Goal: Transaction & Acquisition: Purchase product/service

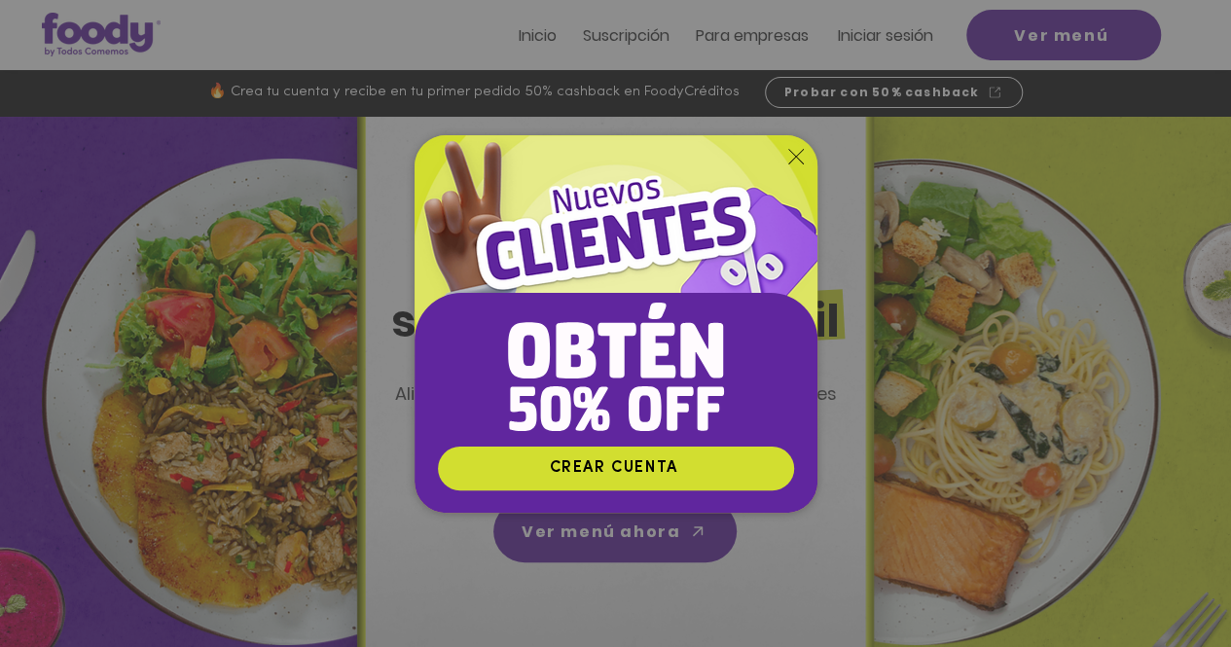
click at [790, 147] on img "Nuevos suscriptores 50% off" at bounding box center [616, 290] width 403 height 310
click at [796, 154] on icon "Volver al sitio" at bounding box center [796, 157] width 16 height 16
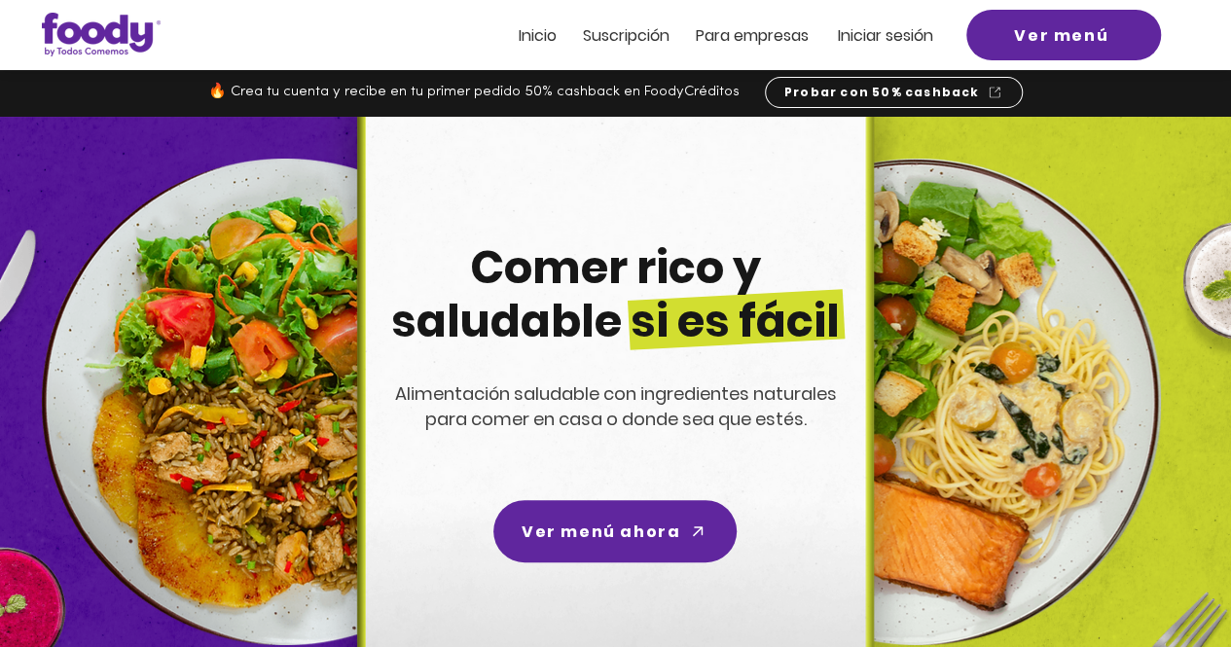
click at [885, 24] on h2 "Iniciar sesión" at bounding box center [891, 33] width 106 height 21
click at [882, 48] on div at bounding box center [615, 35] width 1231 height 70
click at [870, 32] on span "Iniciar sesión" at bounding box center [885, 35] width 95 height 22
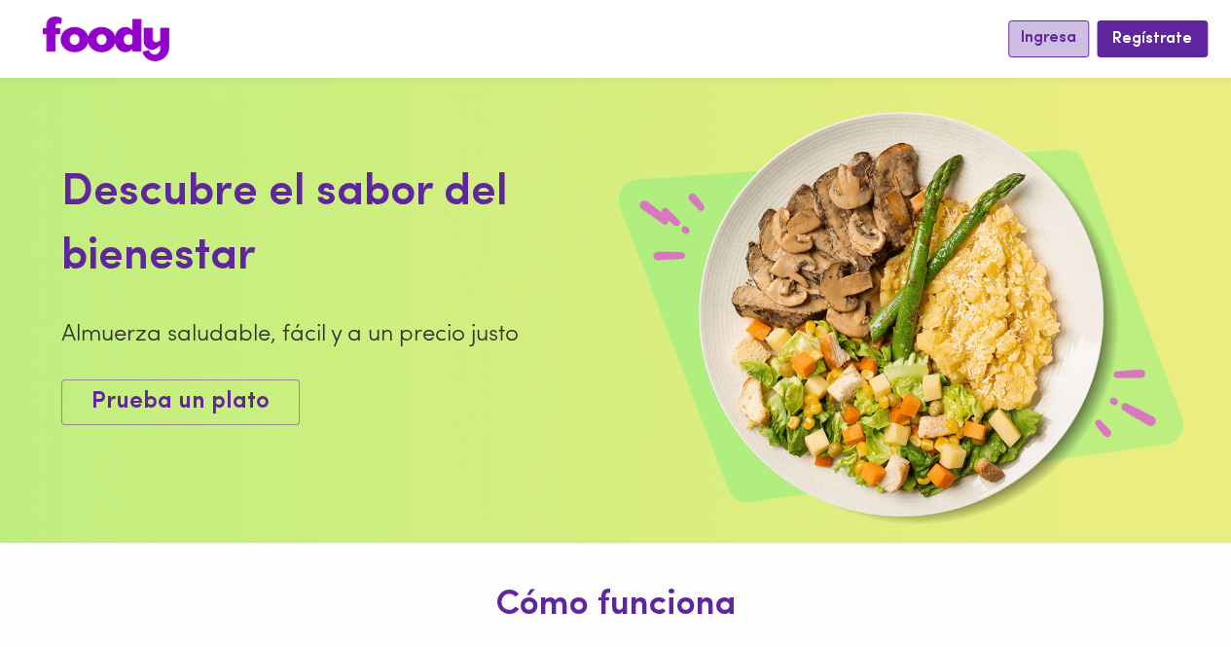
click at [1059, 39] on span "Ingresa" at bounding box center [1048, 38] width 55 height 18
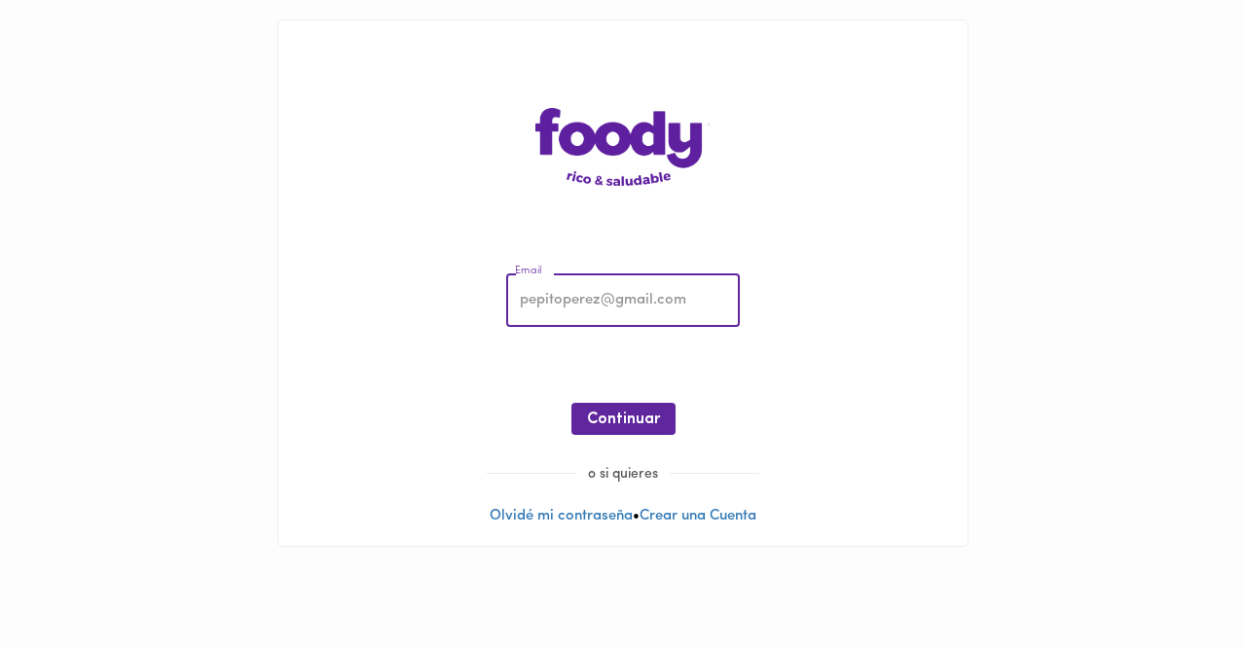
click at [564, 297] on input "email" at bounding box center [623, 301] width 234 height 54
type input "manuelaandrea01@hotmail.com"
click at [614, 418] on span "Continuar" at bounding box center [623, 420] width 73 height 18
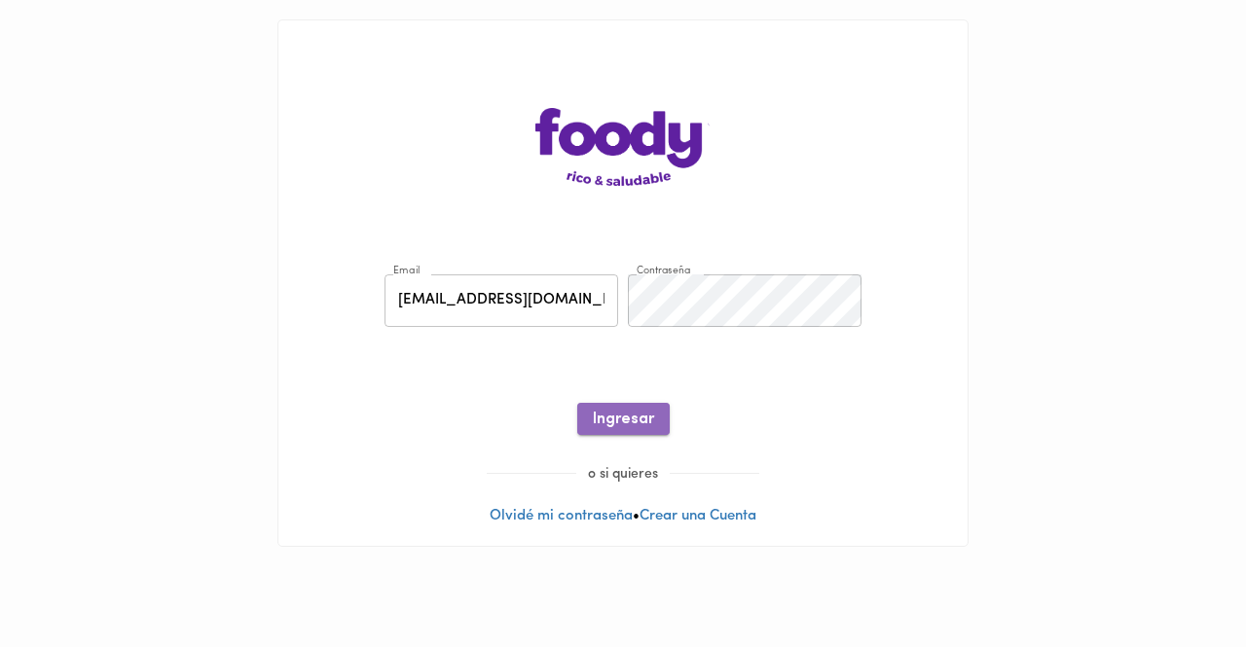
click at [596, 417] on span "Ingresar" at bounding box center [623, 420] width 61 height 18
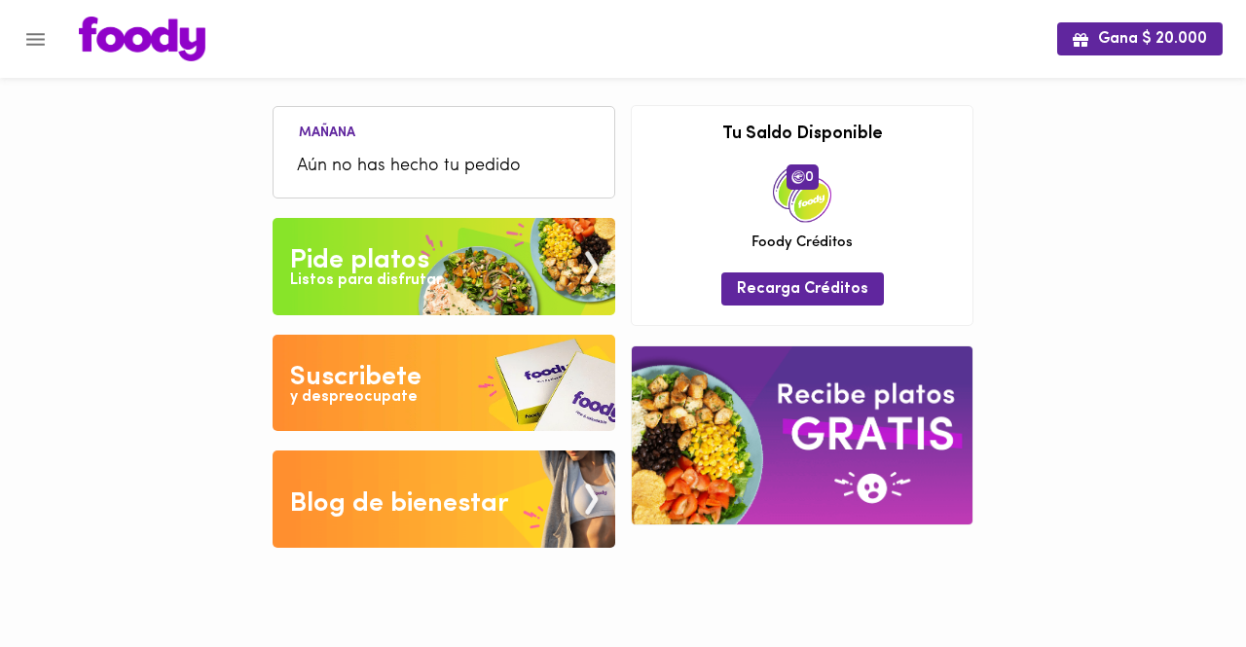
click at [505, 256] on img at bounding box center [444, 266] width 343 height 97
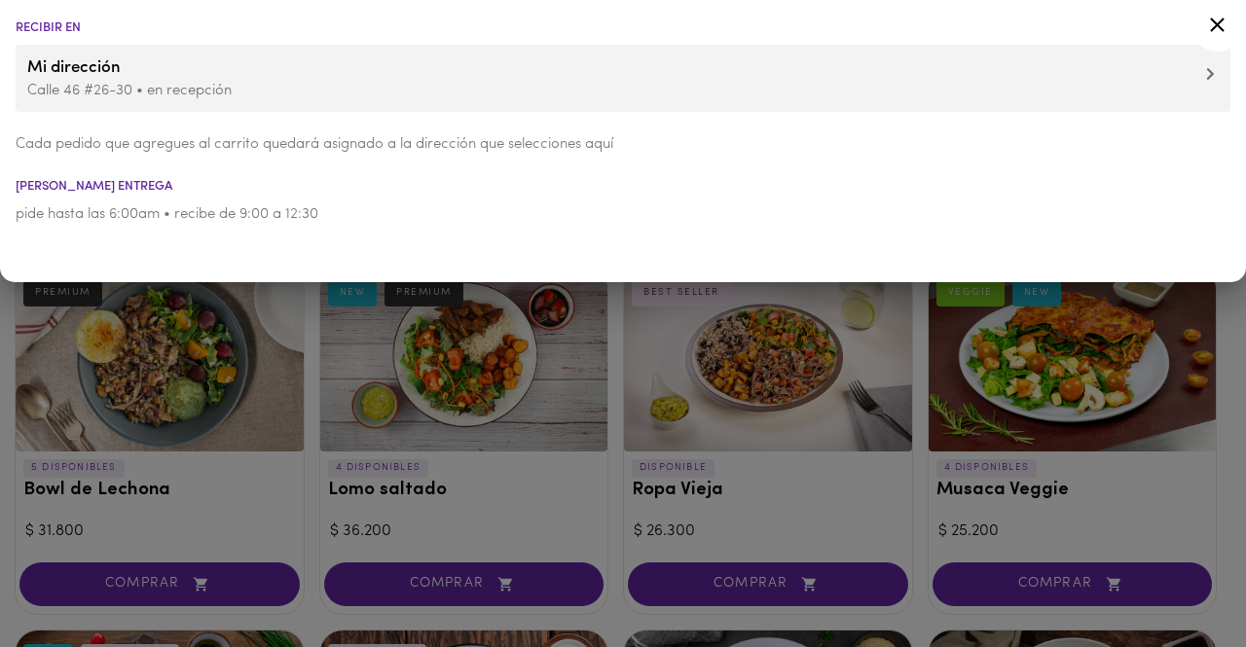
click at [644, 77] on span "Mi dirección" at bounding box center [622, 67] width 1191 height 25
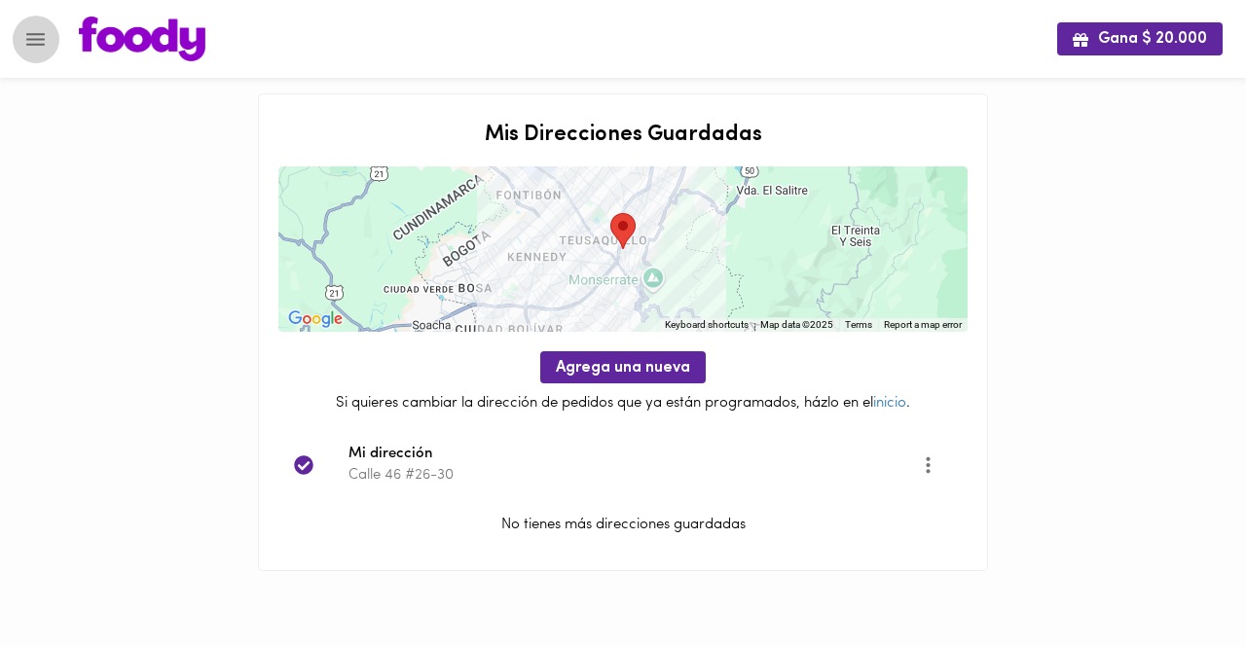
click at [33, 43] on icon "Menu" at bounding box center [35, 39] width 18 height 13
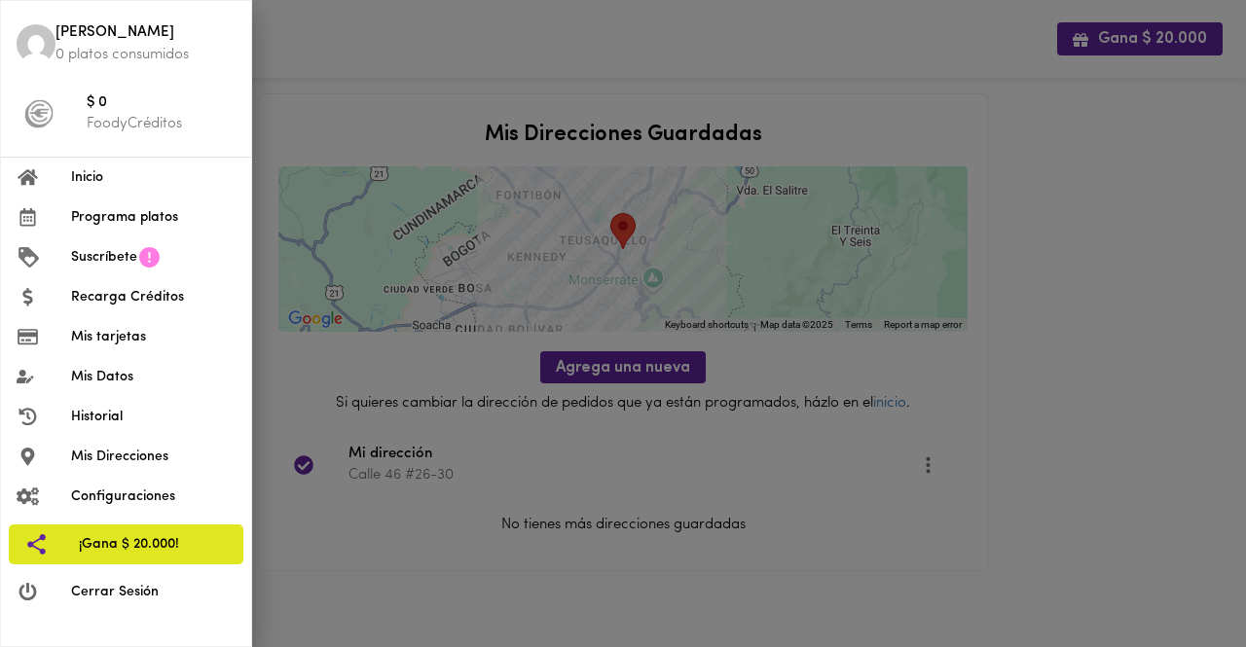
click at [128, 189] on li "Inicio" at bounding box center [126, 178] width 250 height 40
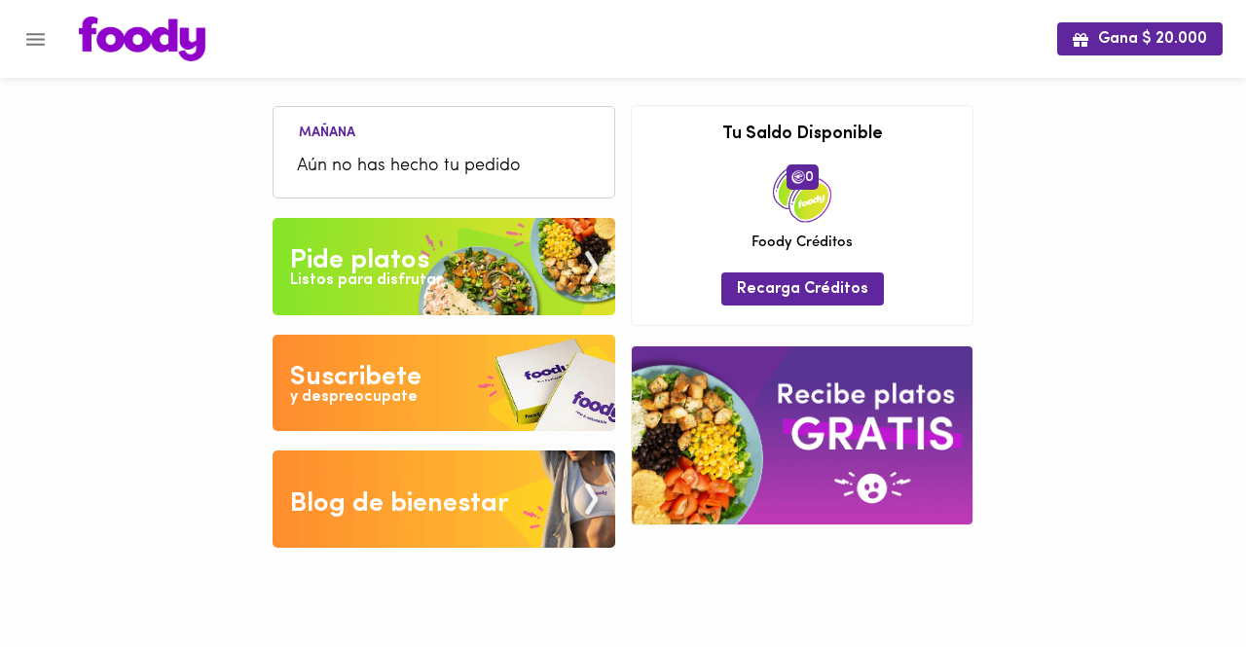
click at [405, 295] on img at bounding box center [444, 266] width 343 height 97
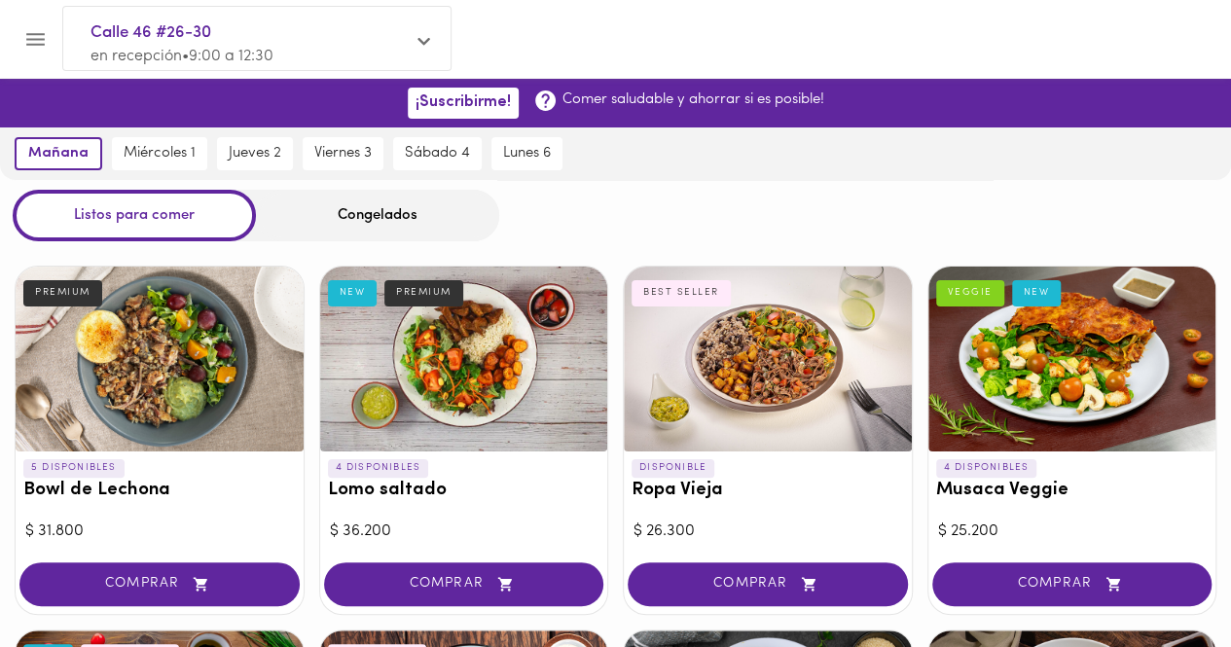
click at [374, 227] on div "Congelados" at bounding box center [377, 216] width 243 height 52
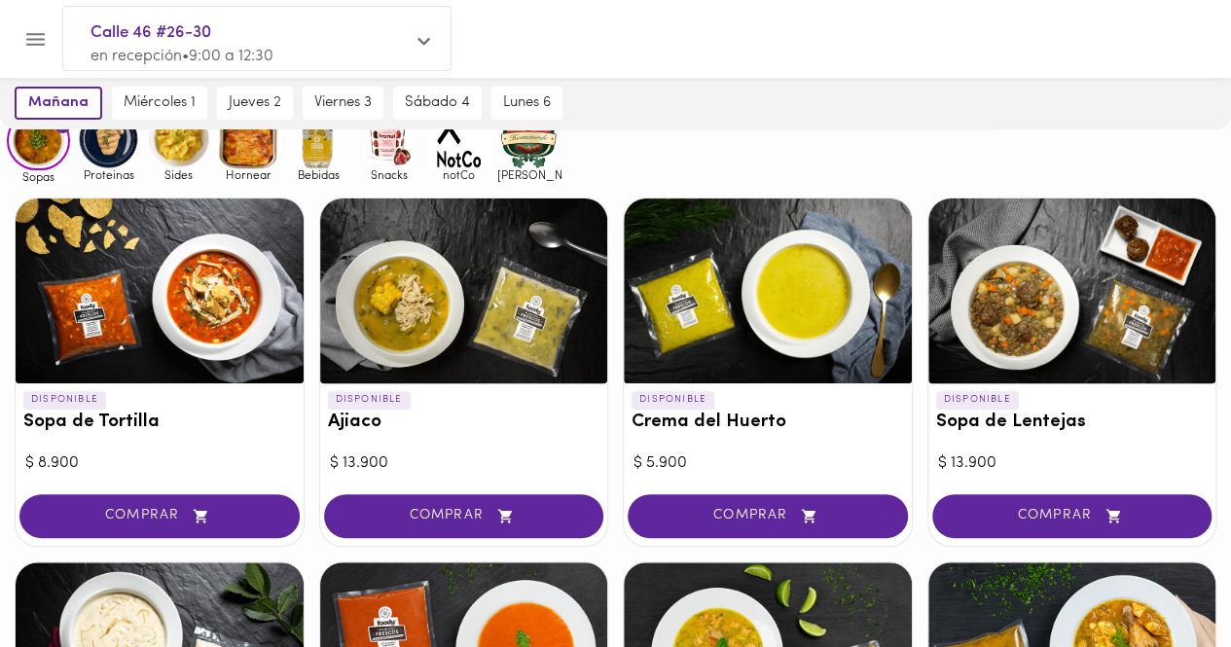
scroll to position [147, 0]
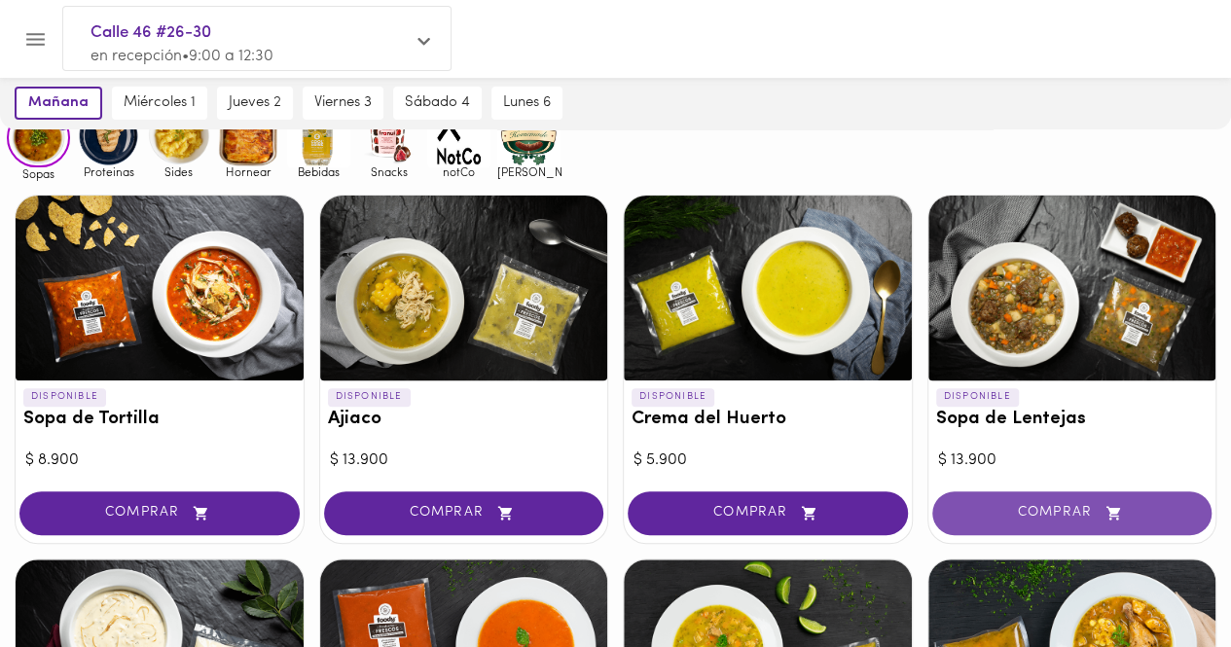
click at [1011, 511] on span "COMPRAR" at bounding box center [1073, 513] width 232 height 17
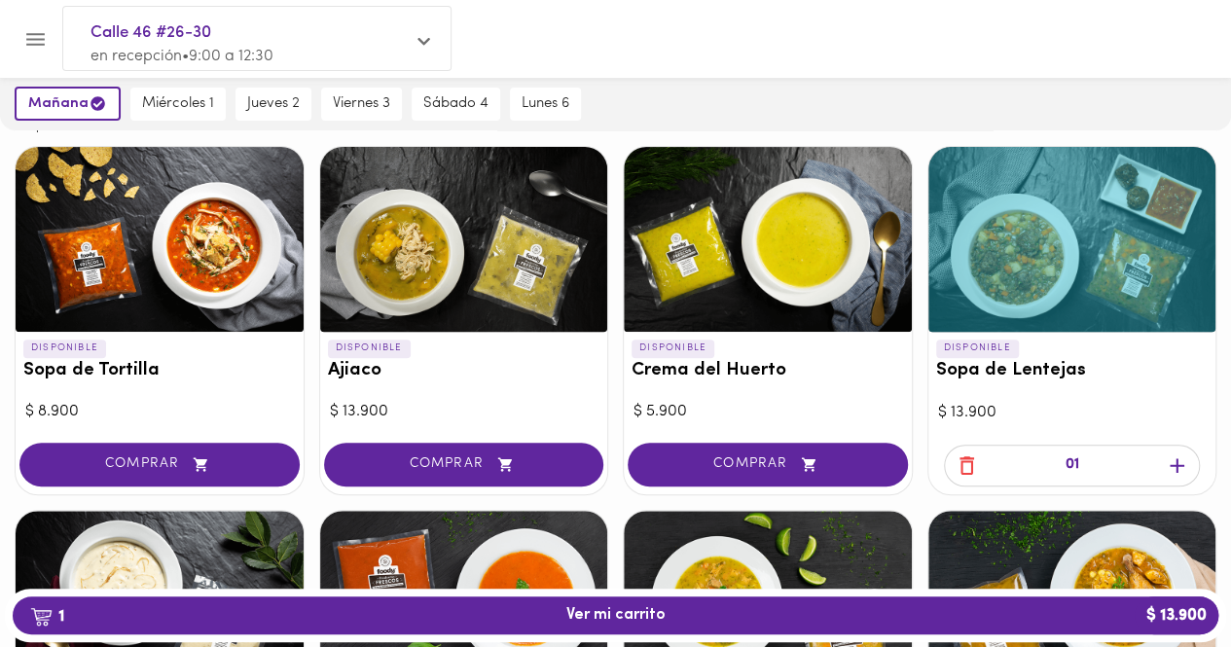
scroll to position [290, 0]
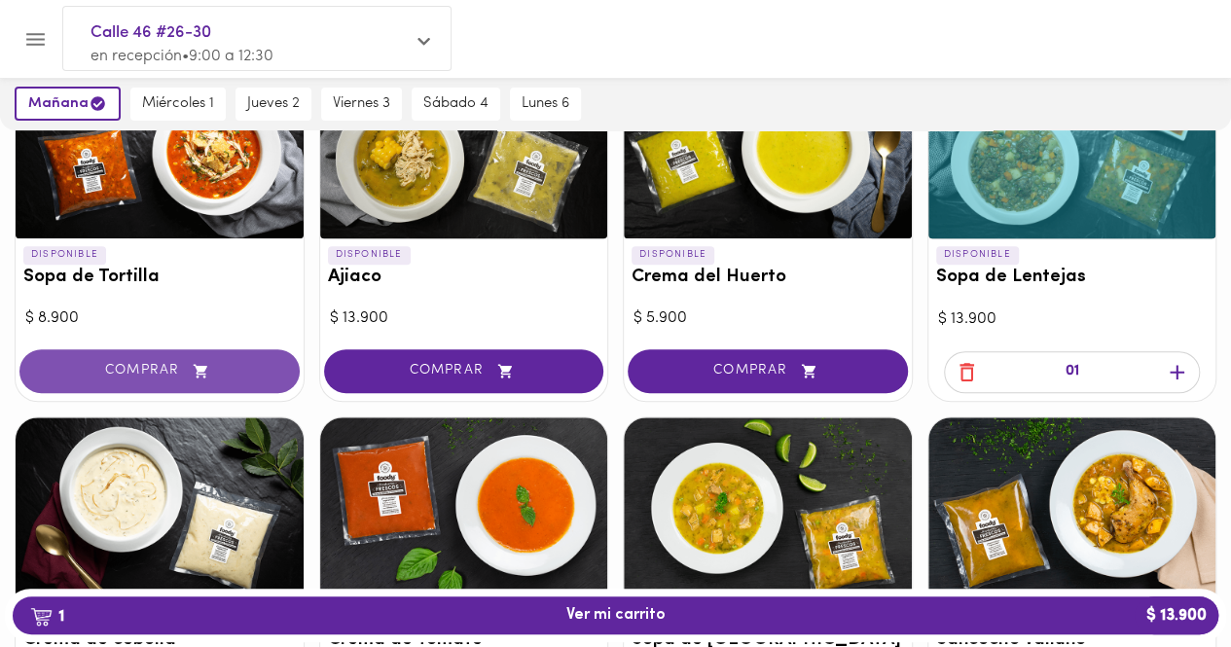
click at [224, 369] on span "COMPRAR" at bounding box center [160, 371] width 232 height 17
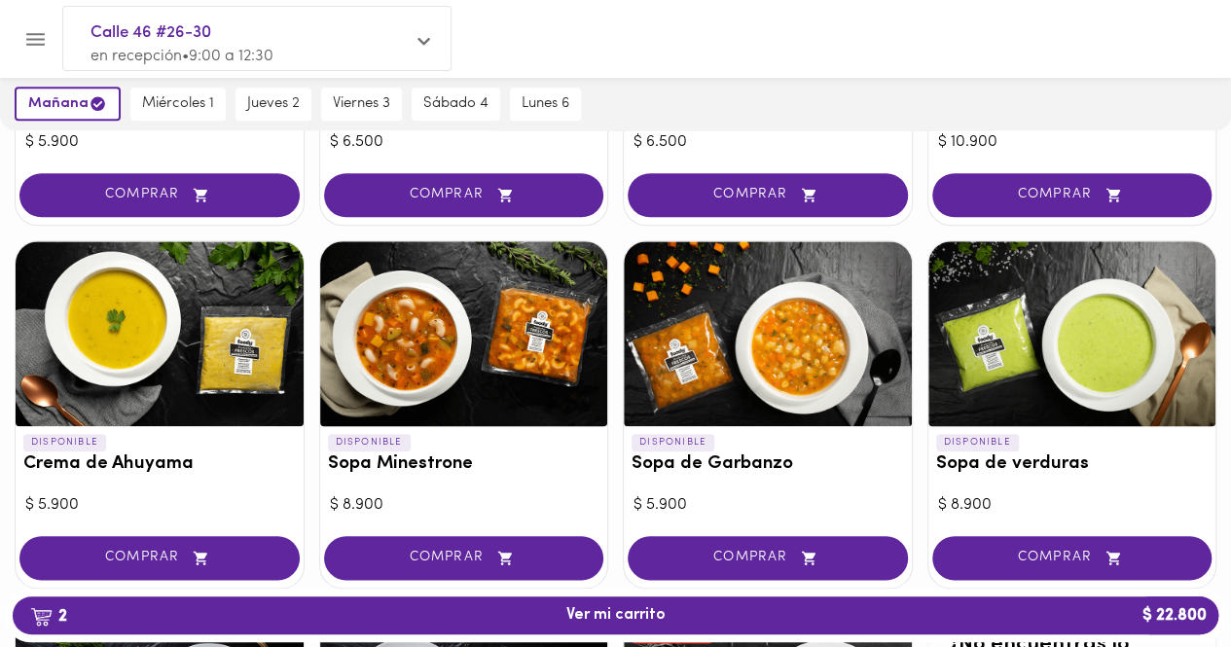
scroll to position [831, 0]
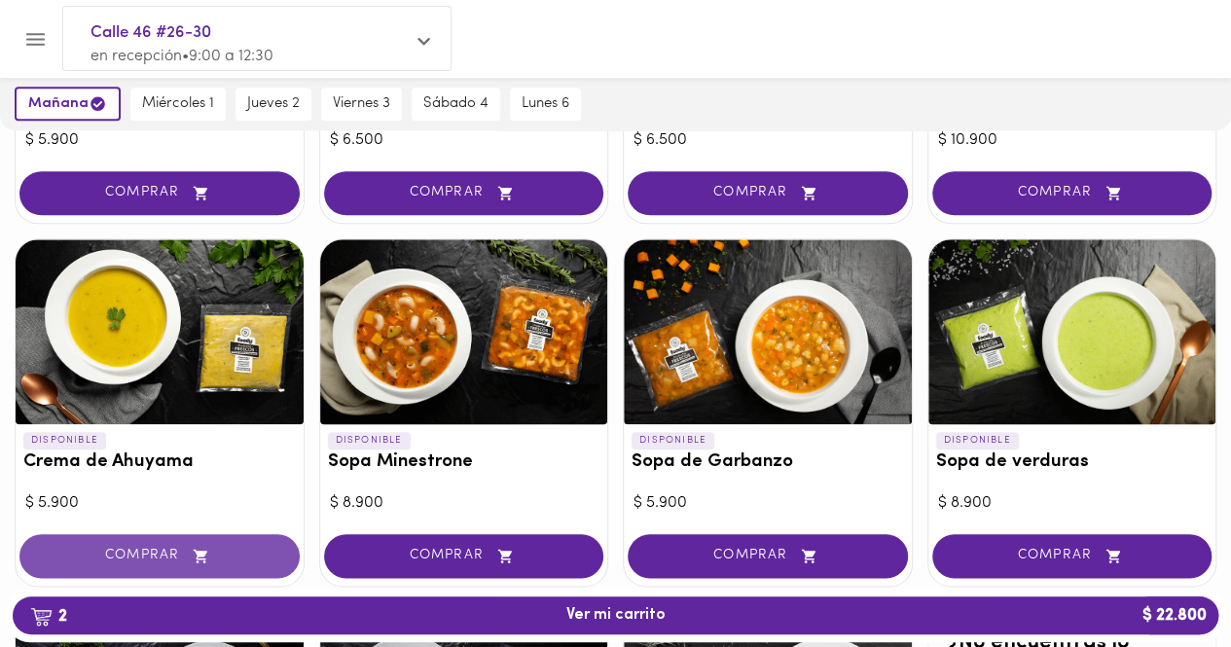
click at [199, 554] on icon "button" at bounding box center [201, 556] width 14 height 14
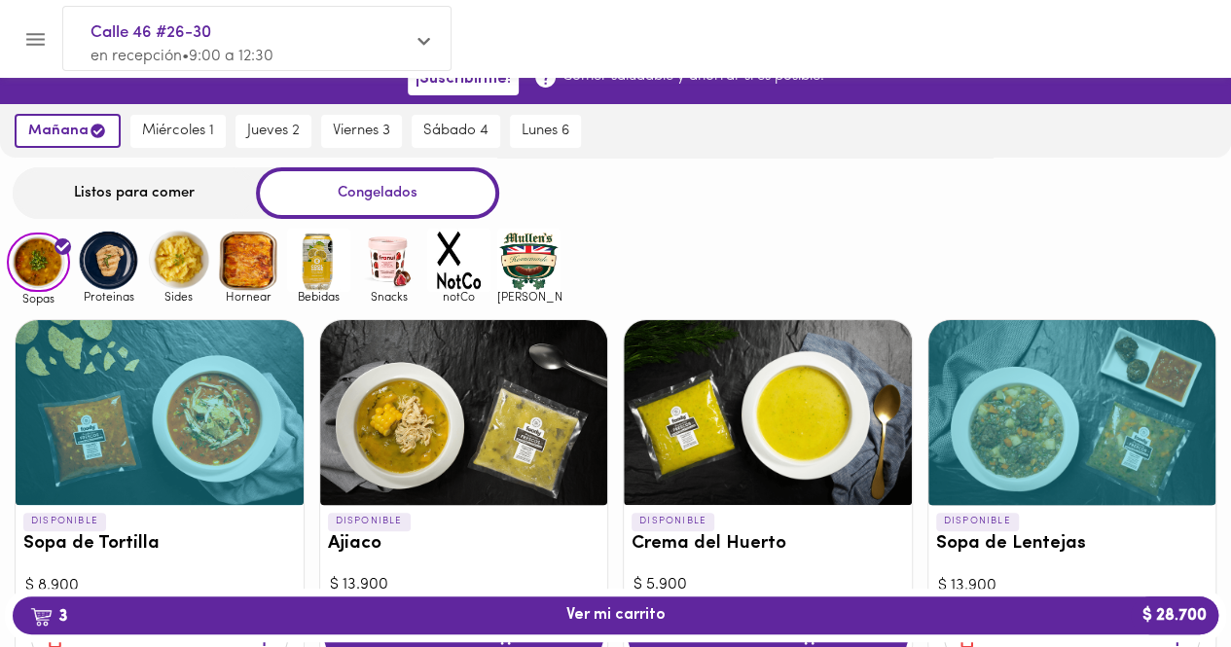
scroll to position [0, 0]
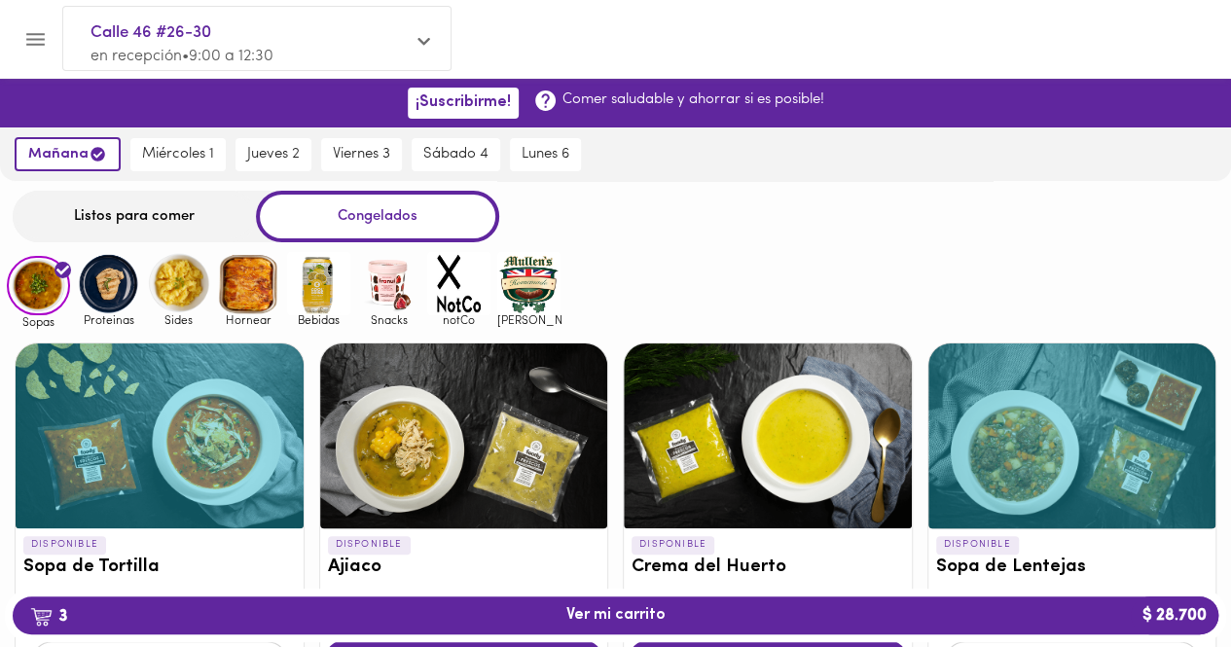
click at [105, 287] on img at bounding box center [108, 283] width 63 height 63
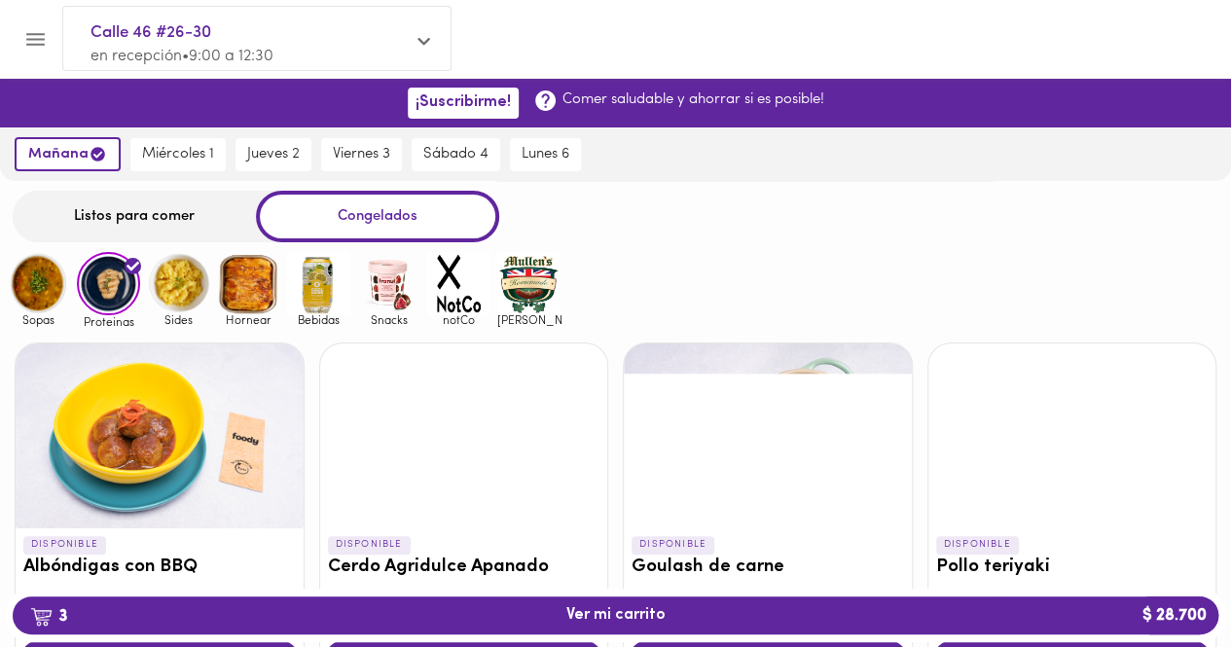
scroll to position [167, 0]
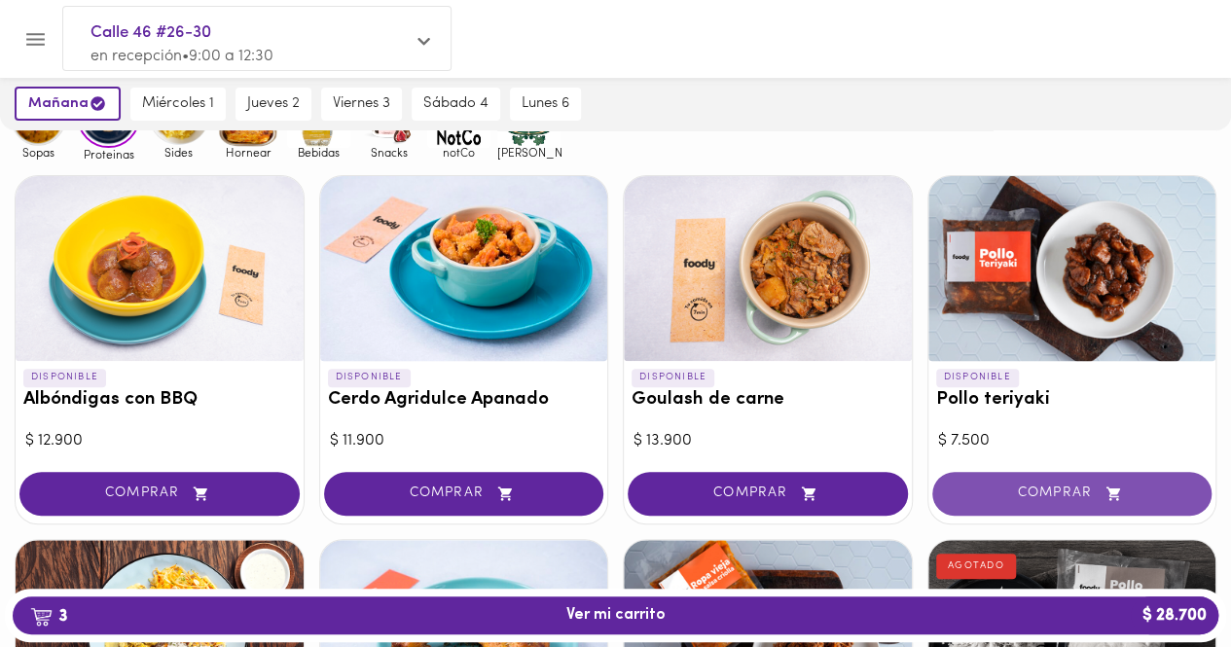
click at [1091, 491] on span "COMPRAR" at bounding box center [1073, 494] width 232 height 17
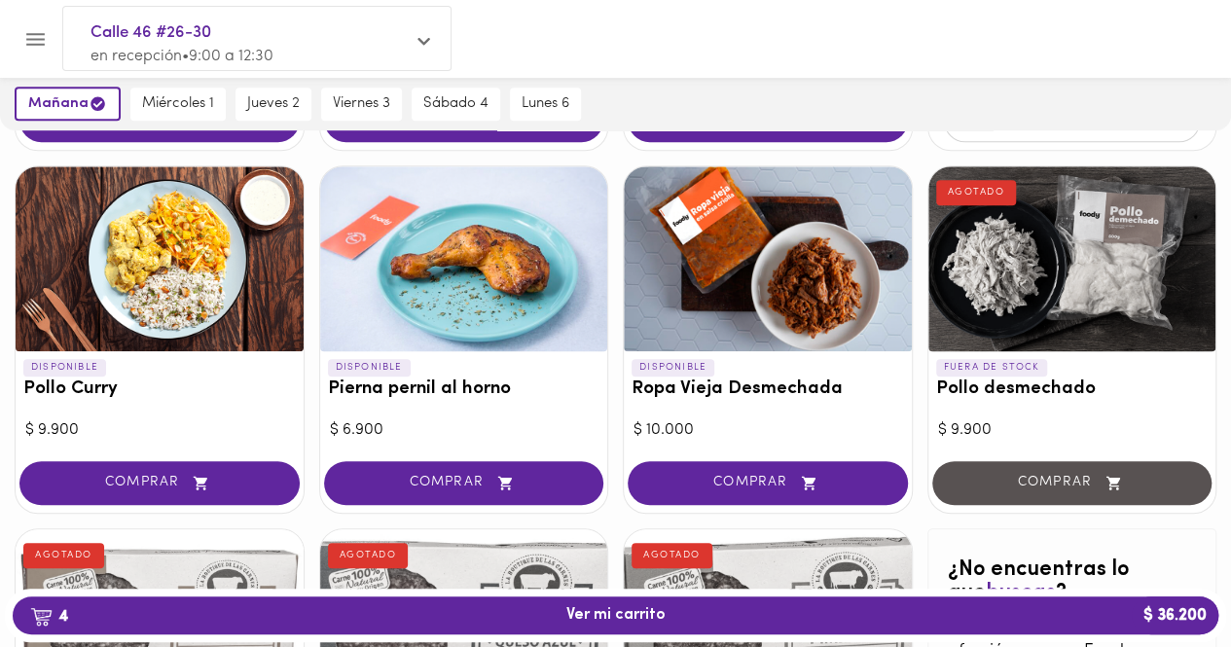
scroll to position [459, 0]
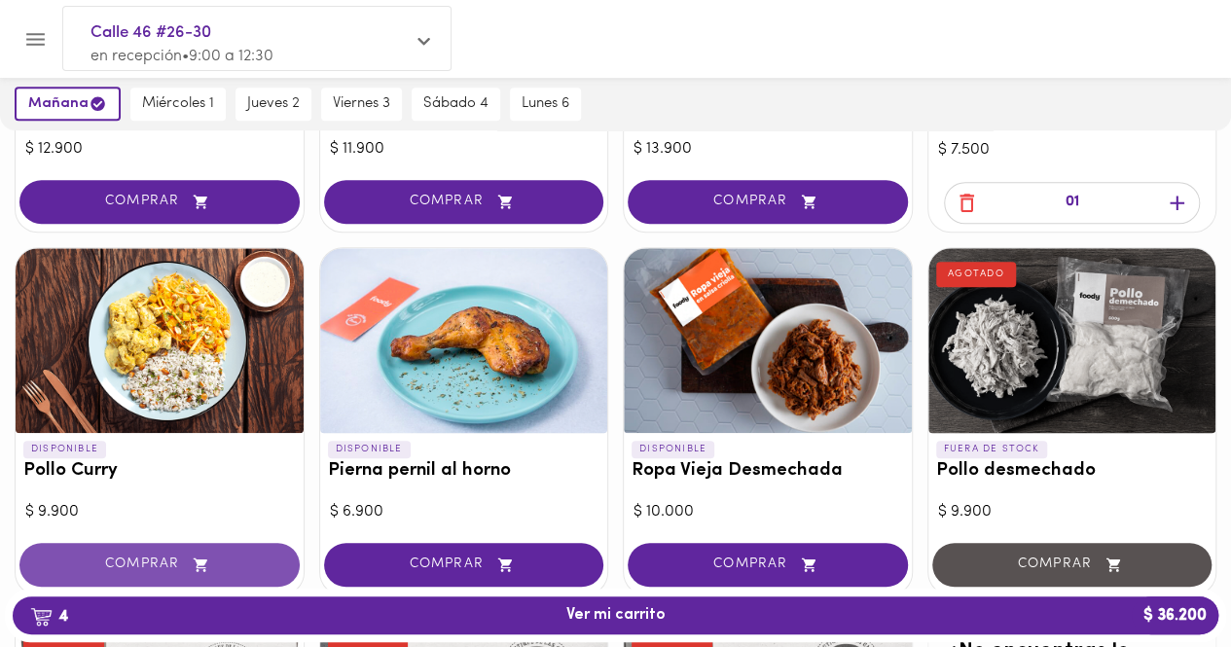
click at [193, 564] on icon "button" at bounding box center [201, 565] width 24 height 17
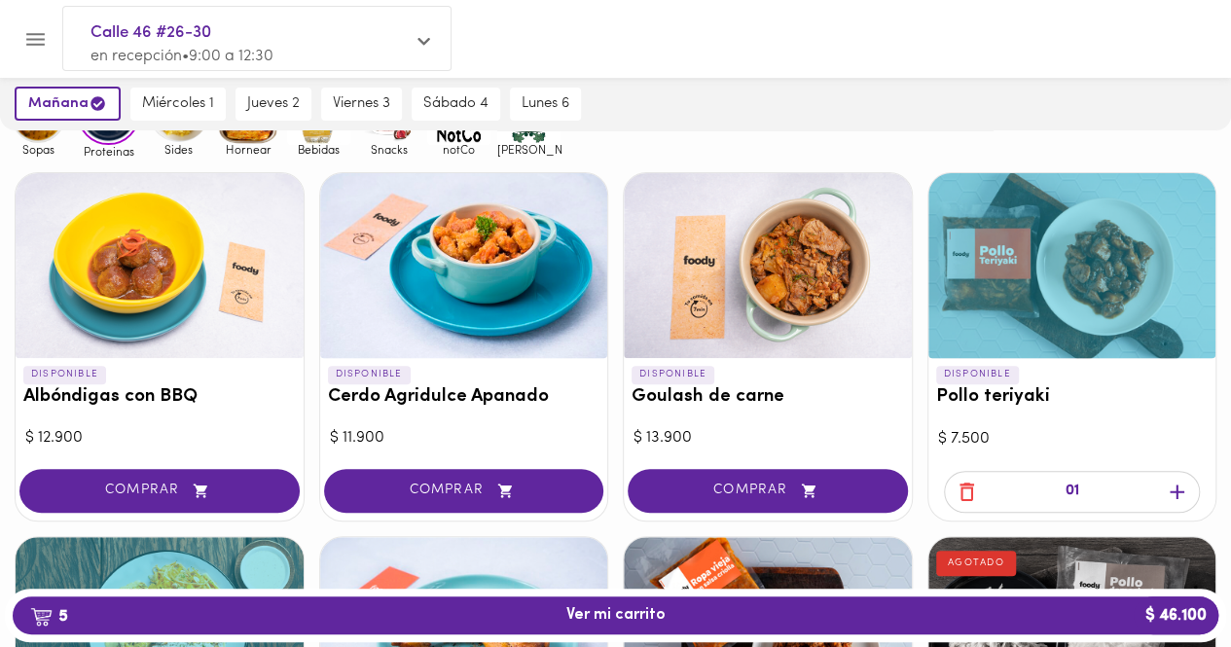
scroll to position [0, 0]
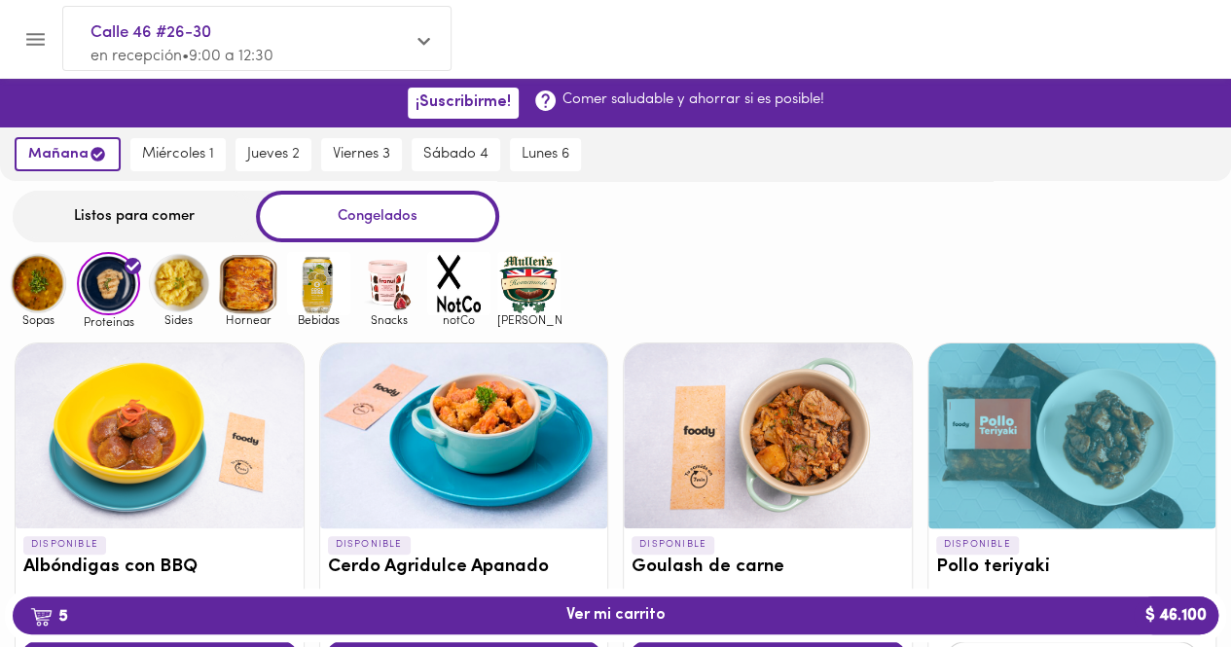
click at [170, 285] on img at bounding box center [178, 283] width 63 height 63
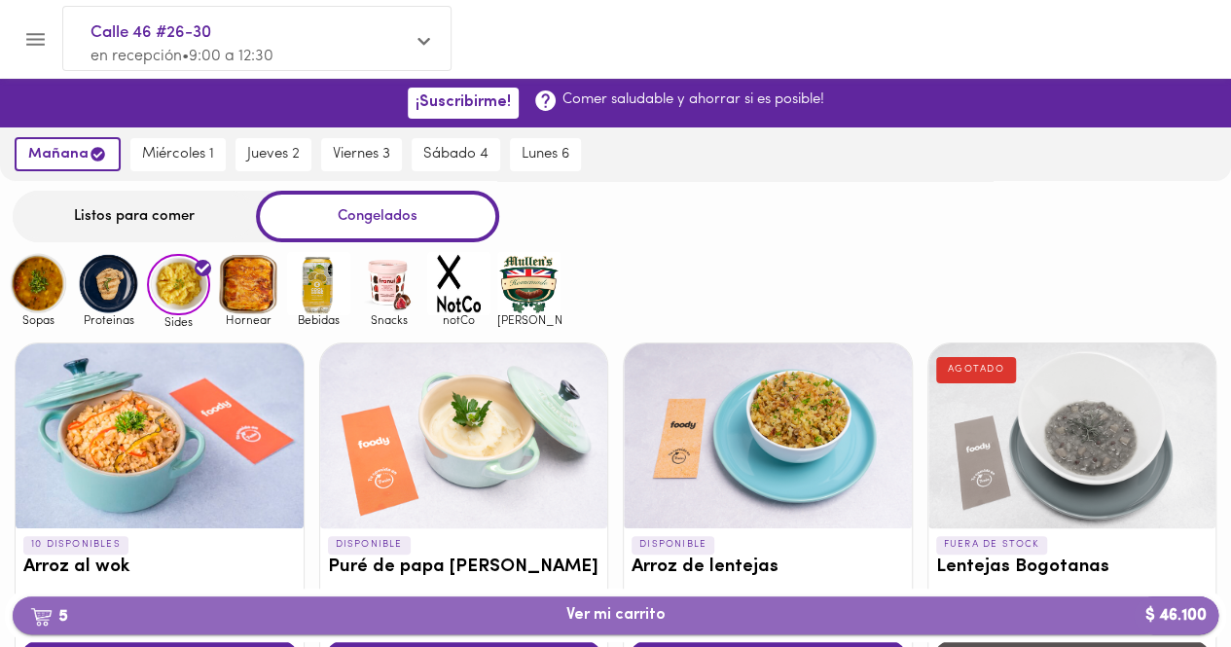
click at [1103, 624] on span "5 Ver mi carrito $ 46.100" at bounding box center [615, 615] width 1175 height 18
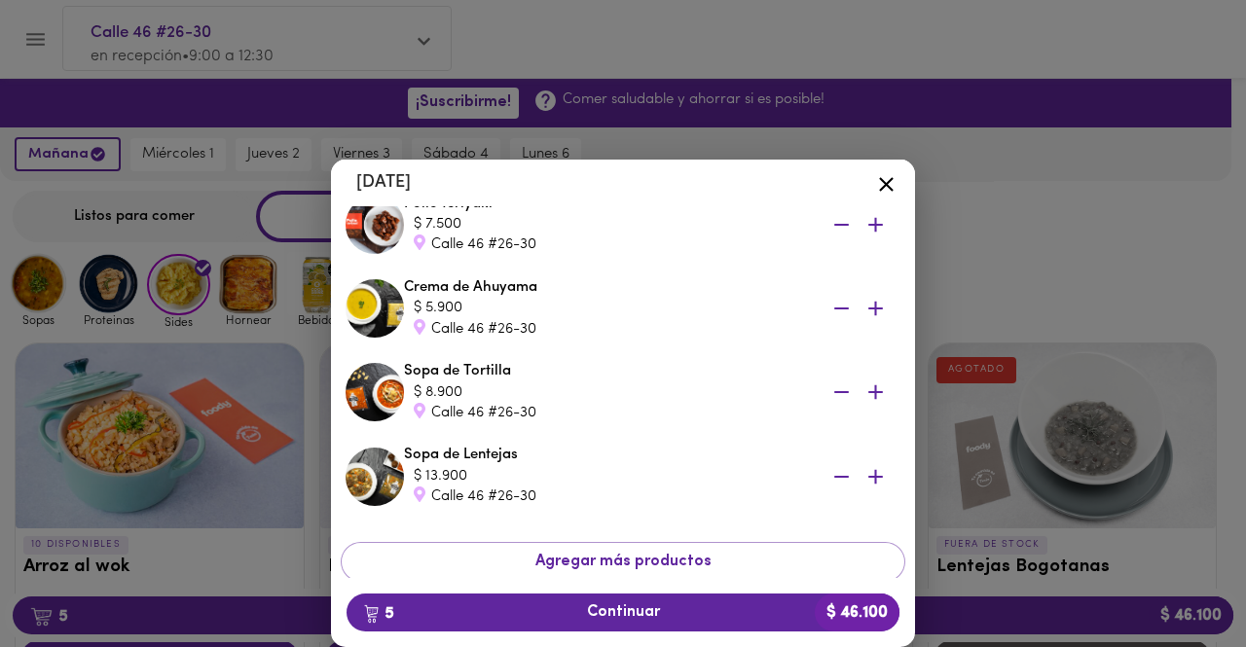
scroll to position [176, 0]
click at [834, 476] on icon "button" at bounding box center [841, 476] width 15 height 2
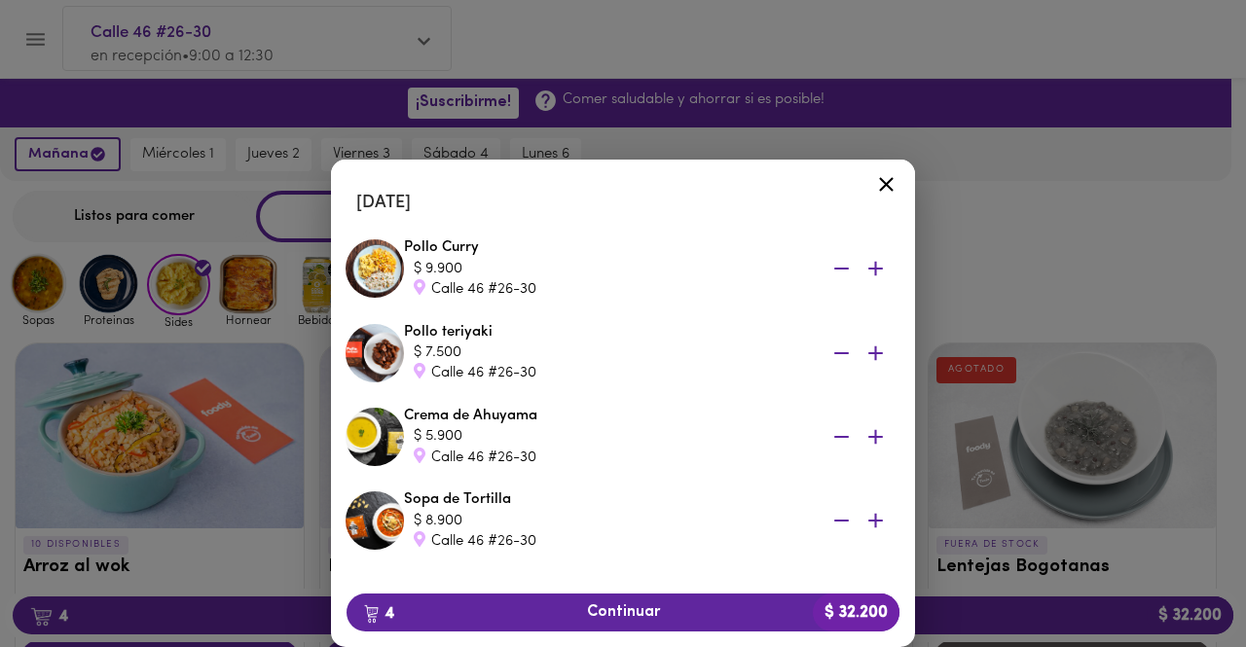
scroll to position [51, 0]
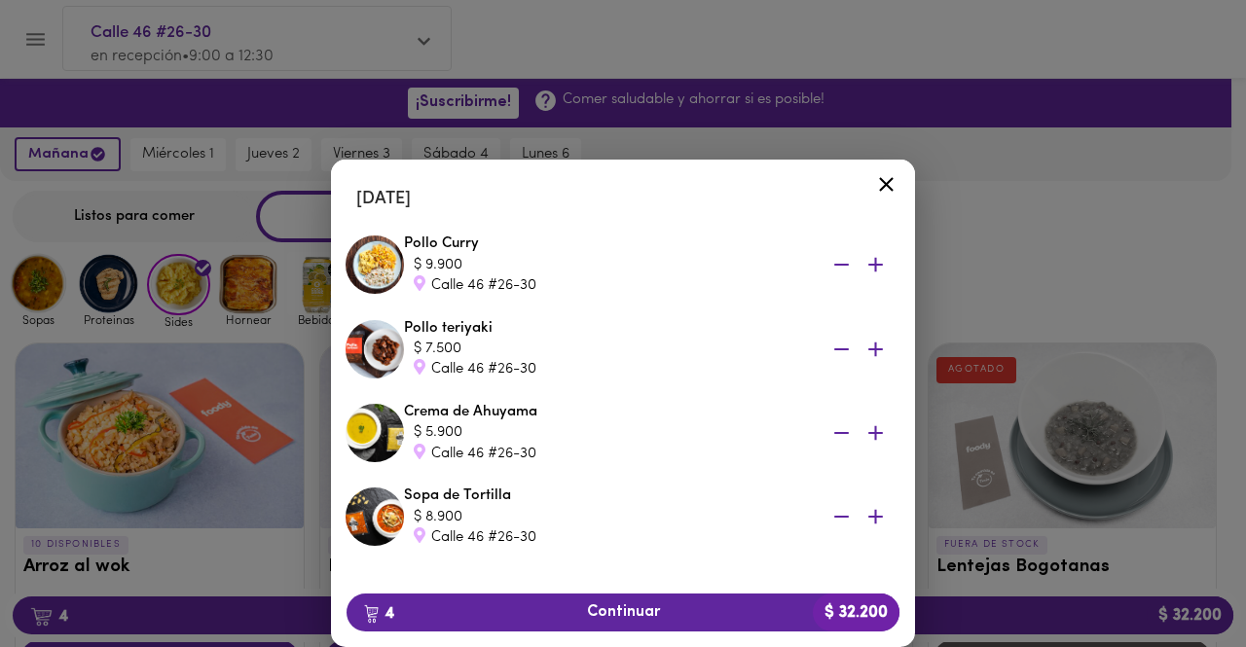
click at [886, 180] on icon at bounding box center [886, 184] width 24 height 24
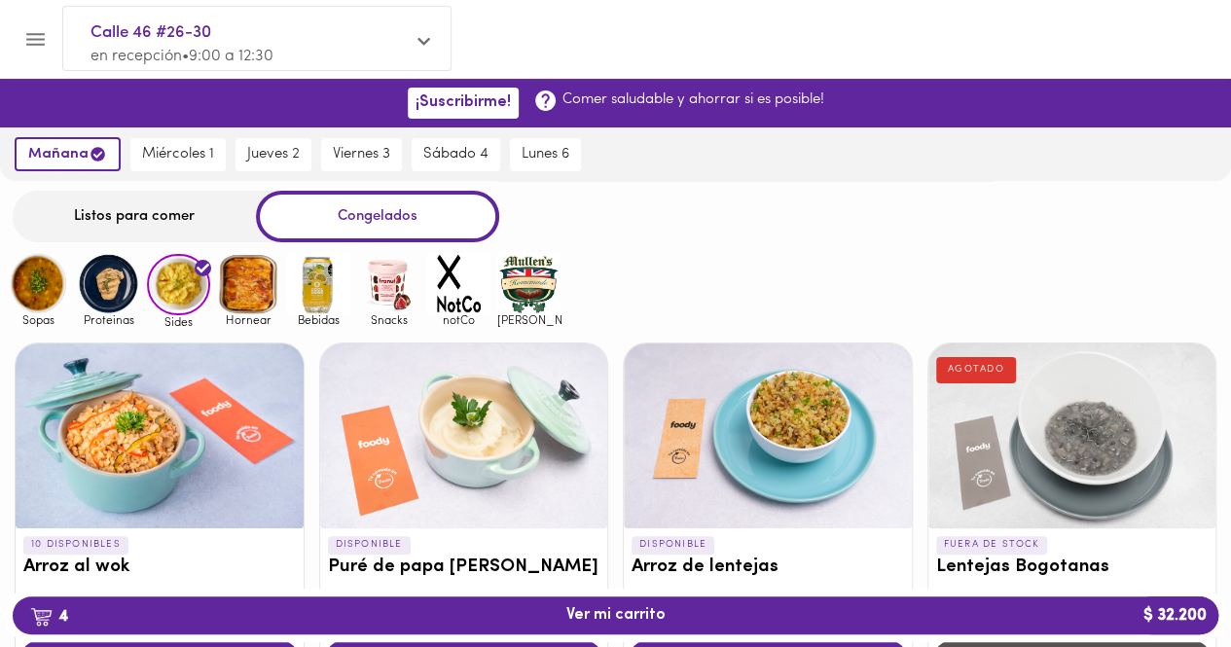
click at [243, 295] on img at bounding box center [248, 283] width 63 height 63
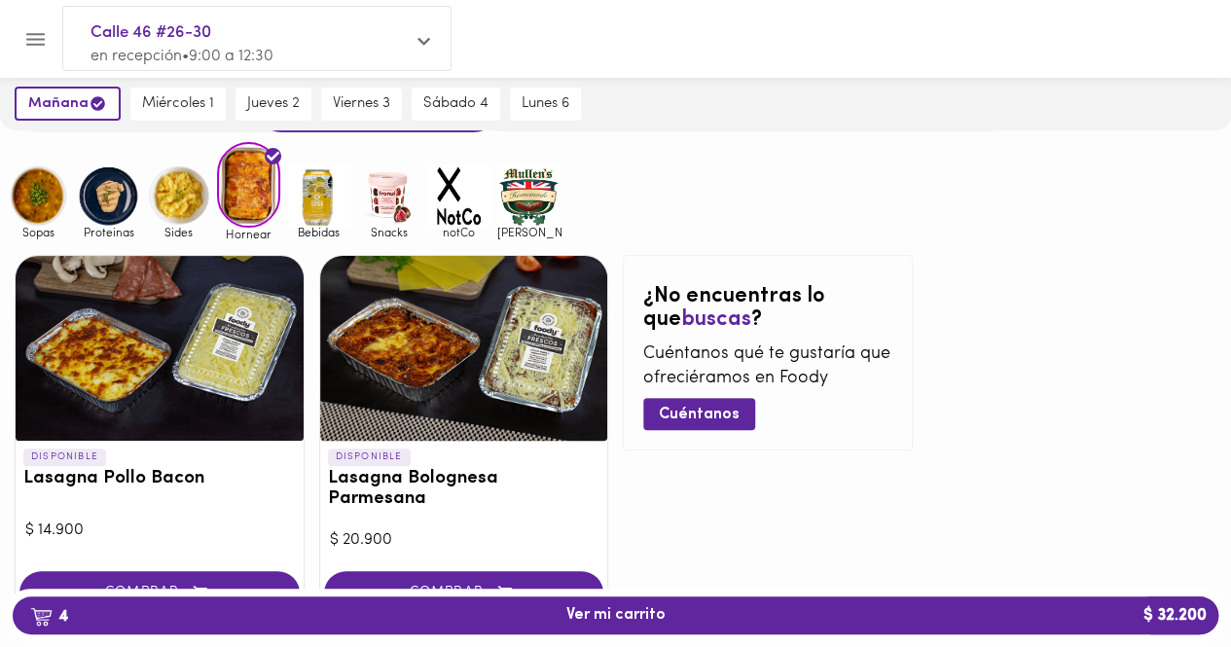
scroll to position [111, 0]
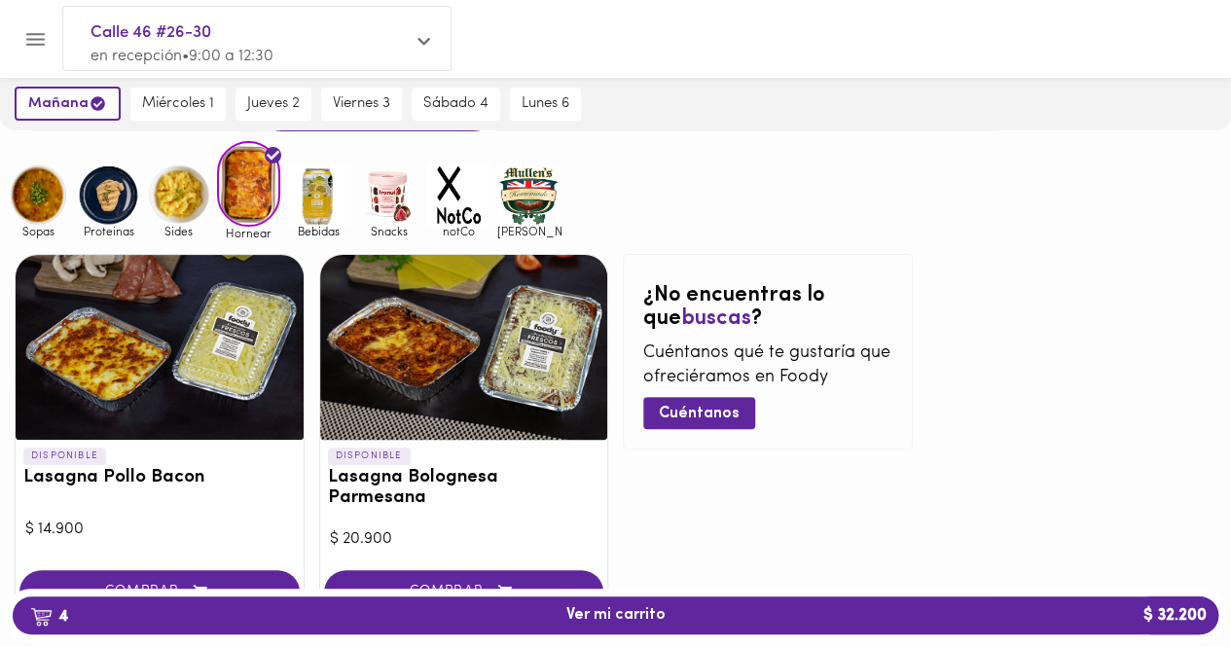
click at [309, 211] on img at bounding box center [318, 195] width 63 height 63
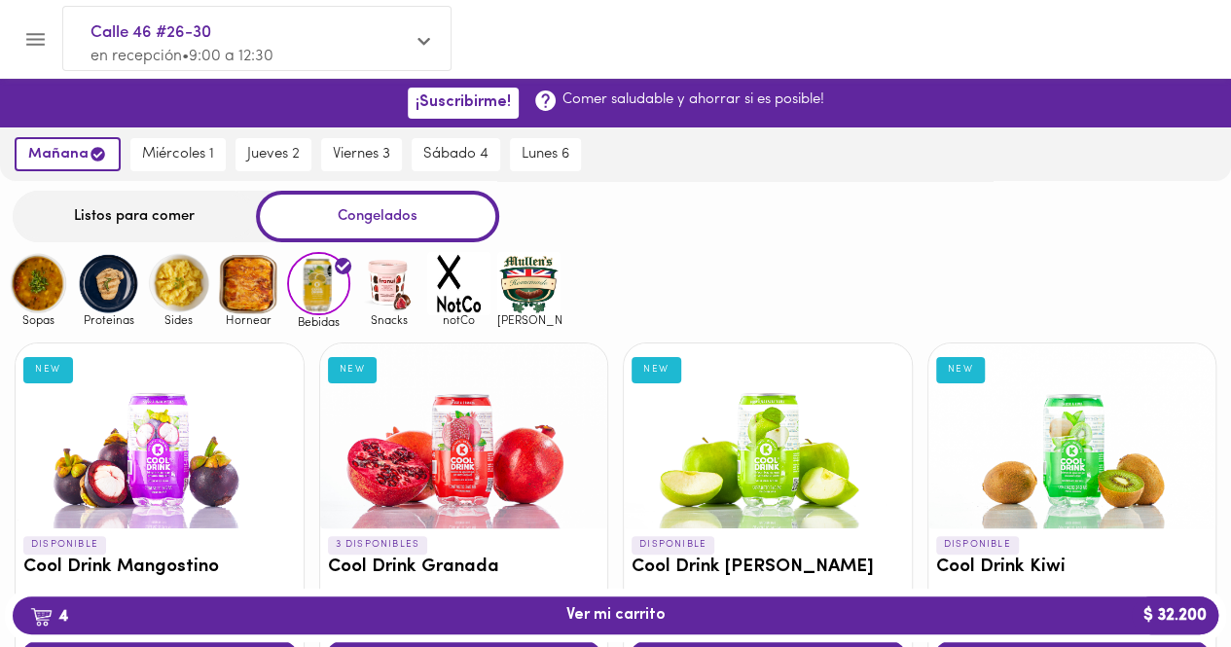
click at [114, 296] on img at bounding box center [108, 283] width 63 height 63
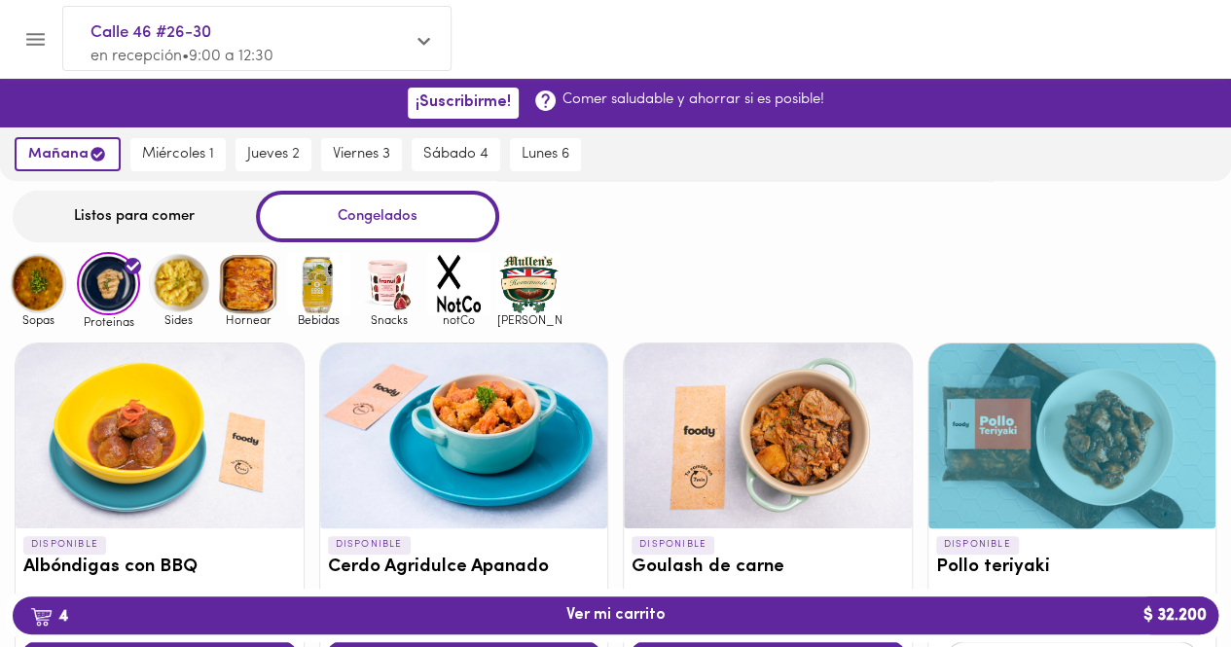
click at [41, 289] on img at bounding box center [38, 283] width 63 height 63
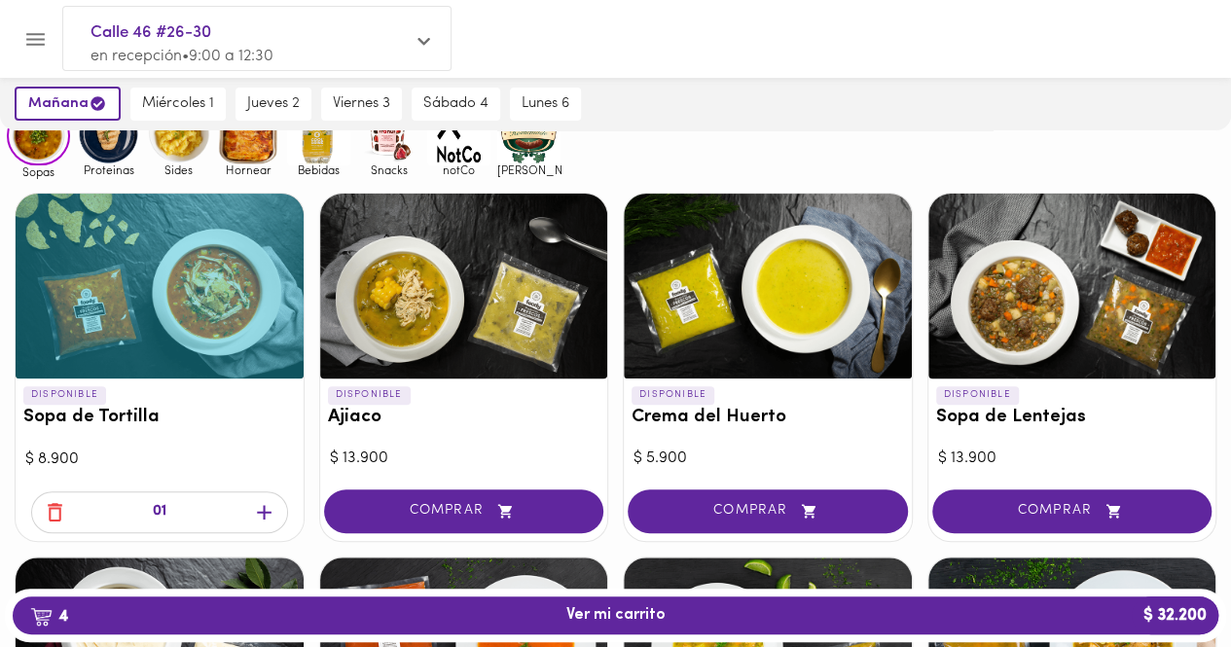
scroll to position [151, 0]
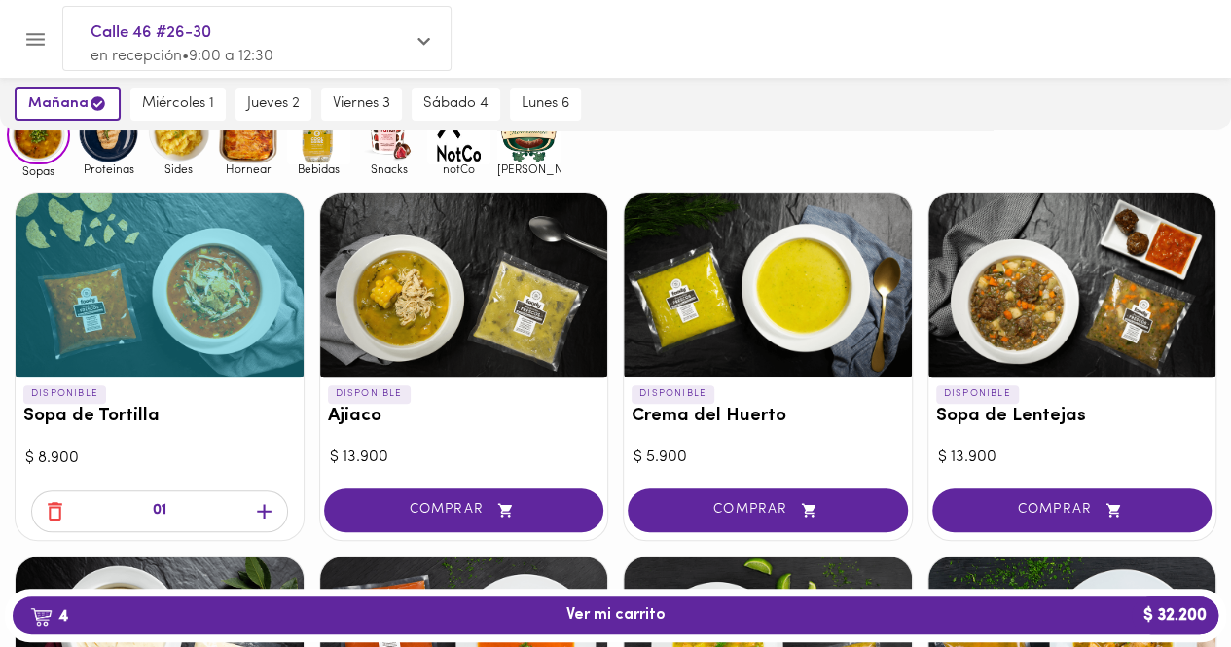
click at [48, 509] on icon "button" at bounding box center [55, 511] width 24 height 24
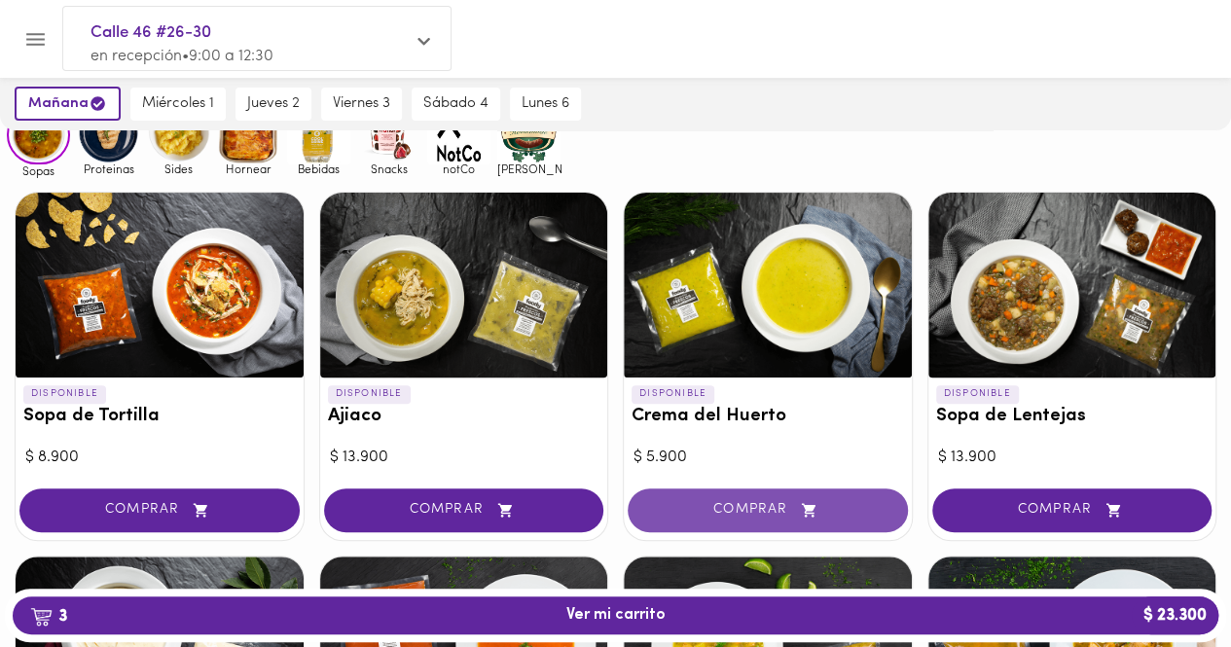
click at [750, 515] on span "COMPRAR" at bounding box center [768, 510] width 232 height 17
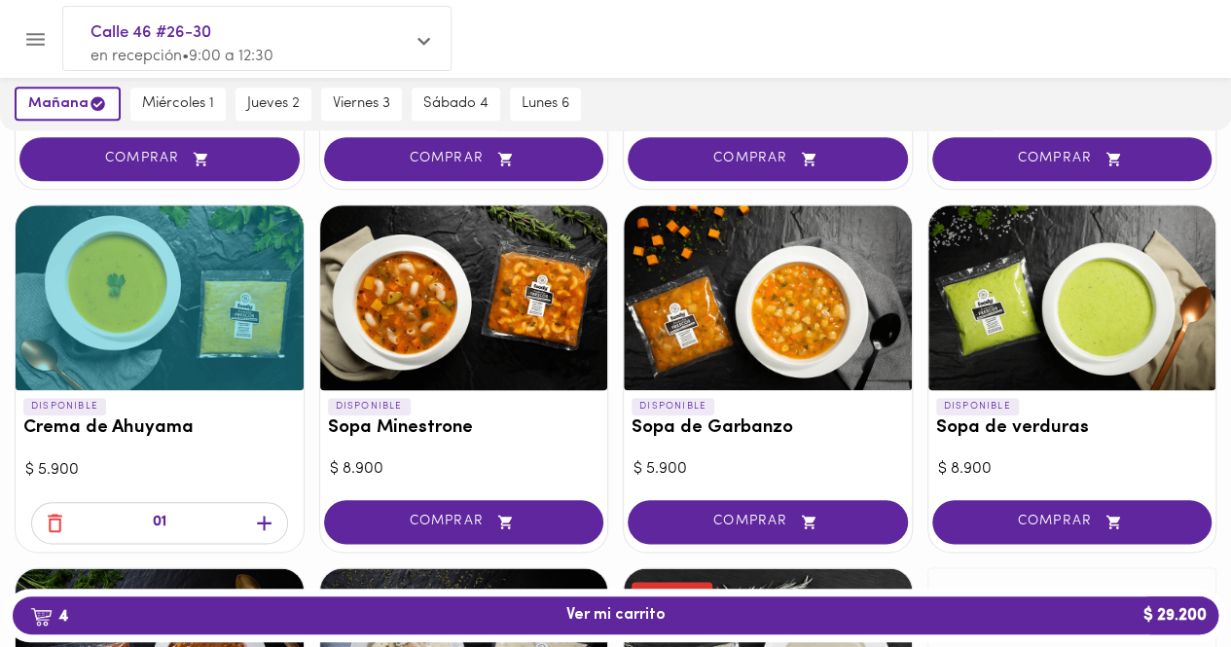
scroll to position [866, 0]
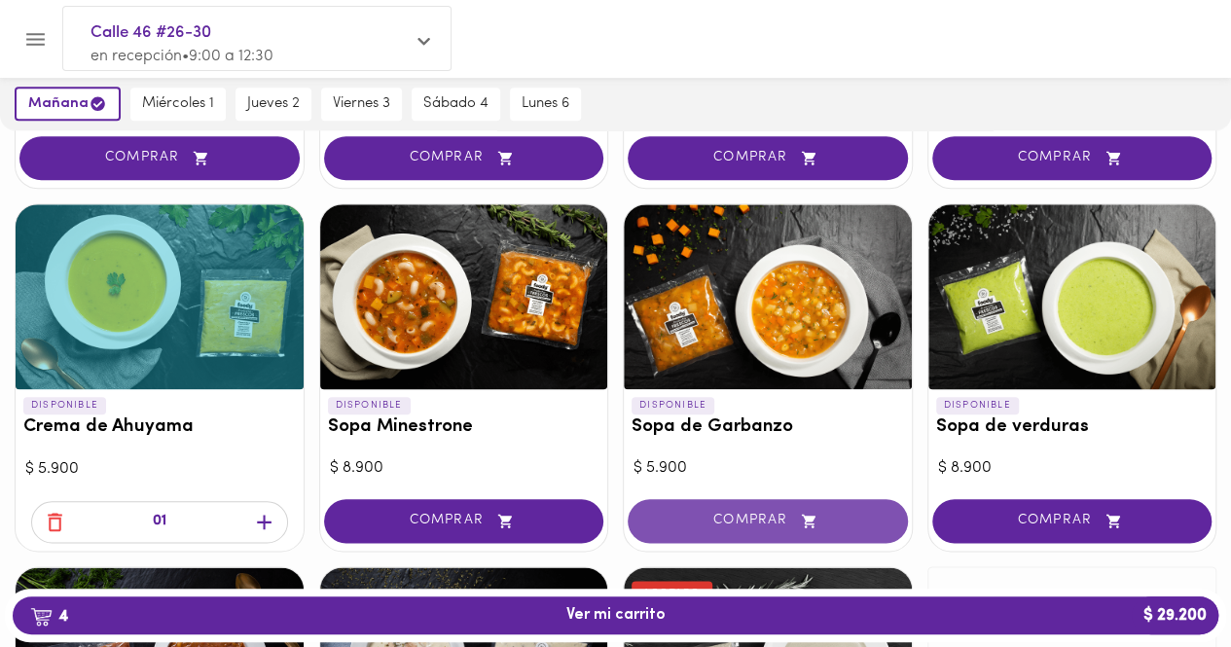
click at [738, 517] on span "COMPRAR" at bounding box center [768, 521] width 232 height 17
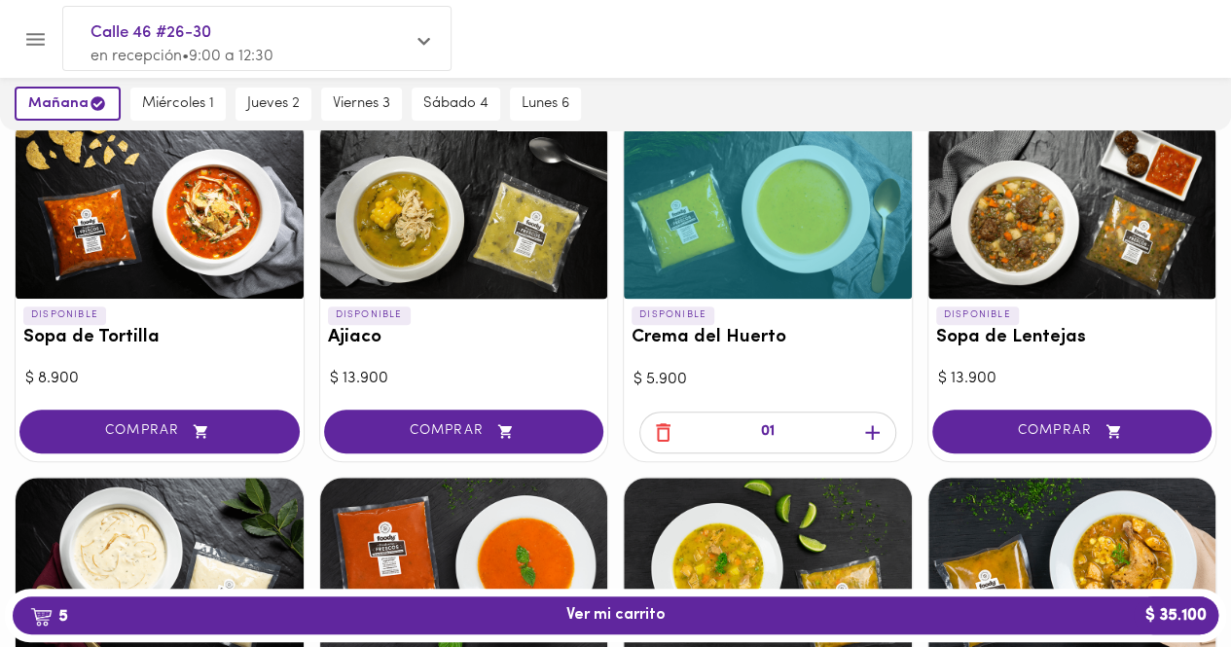
scroll to position [205, 0]
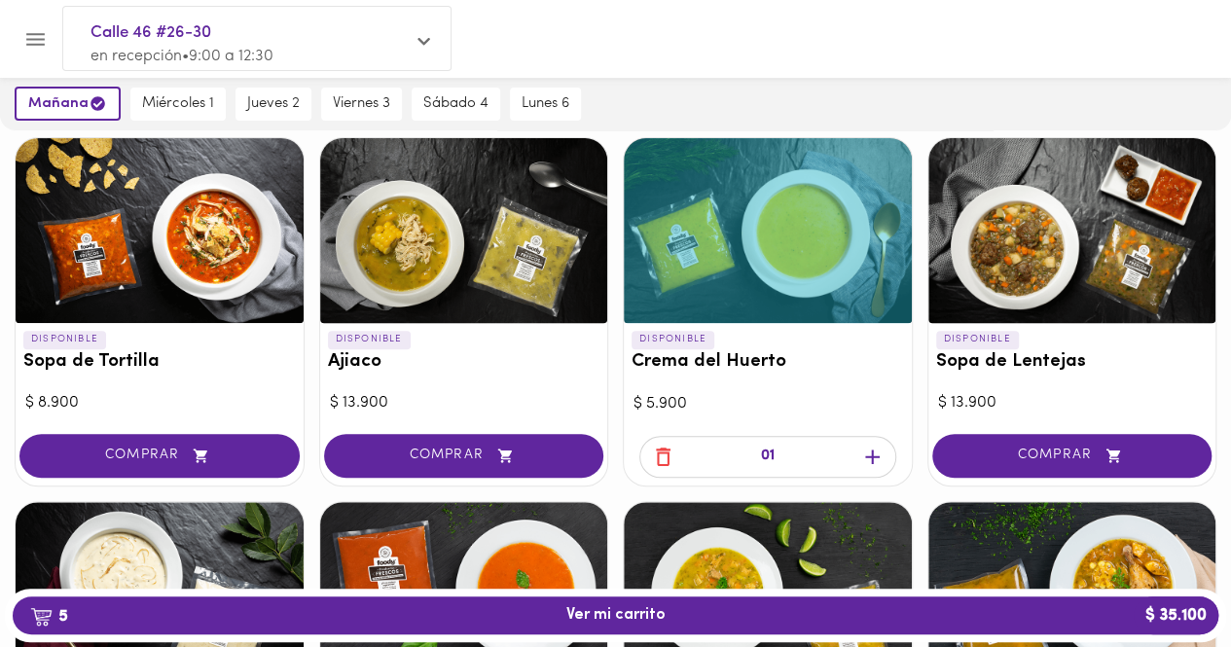
click at [798, 32] on div at bounding box center [633, 39] width 1148 height 45
